Goal: Information Seeking & Learning: Learn about a topic

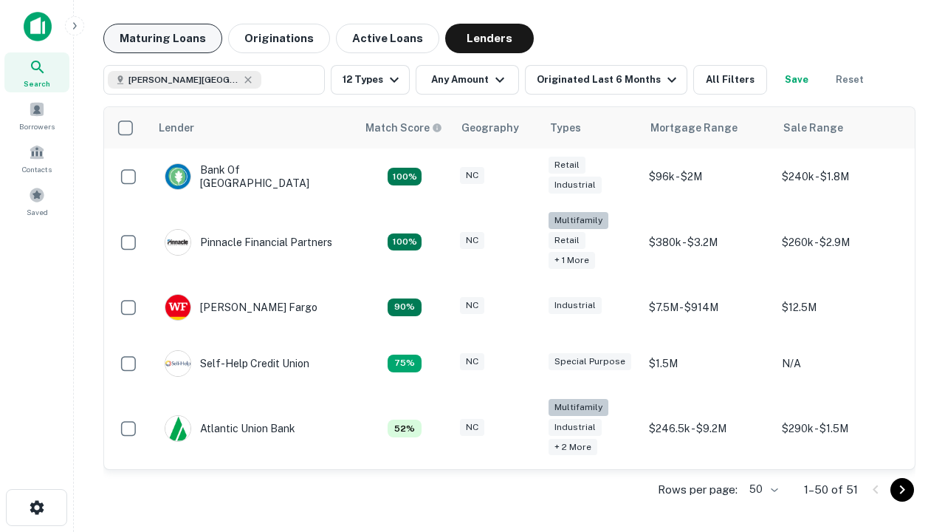
click at [162, 38] on button "Maturing Loans" at bounding box center [162, 39] width 119 height 30
